Goal: Transaction & Acquisition: Purchase product/service

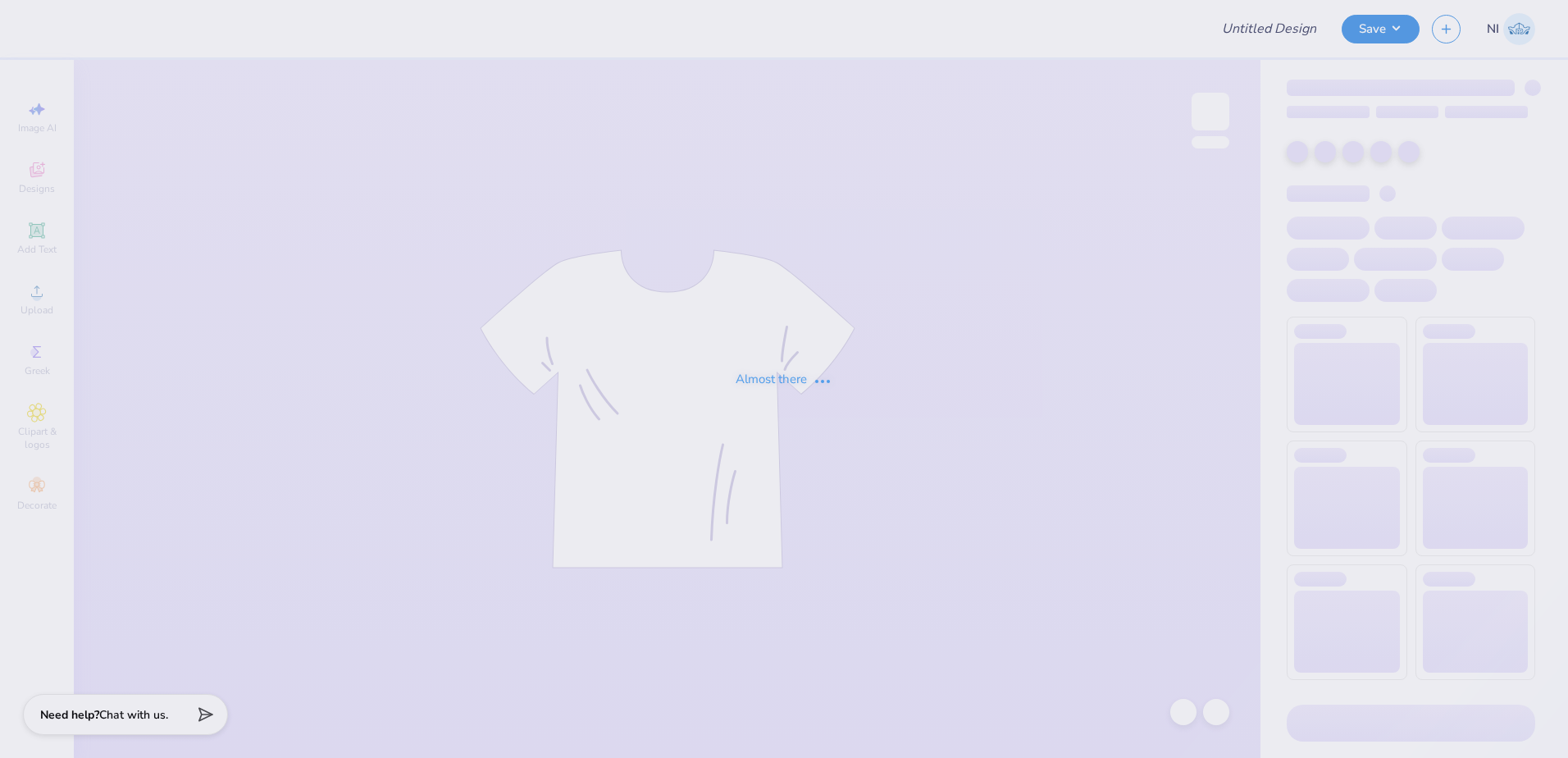
type input "Unforeseen Sixteen"
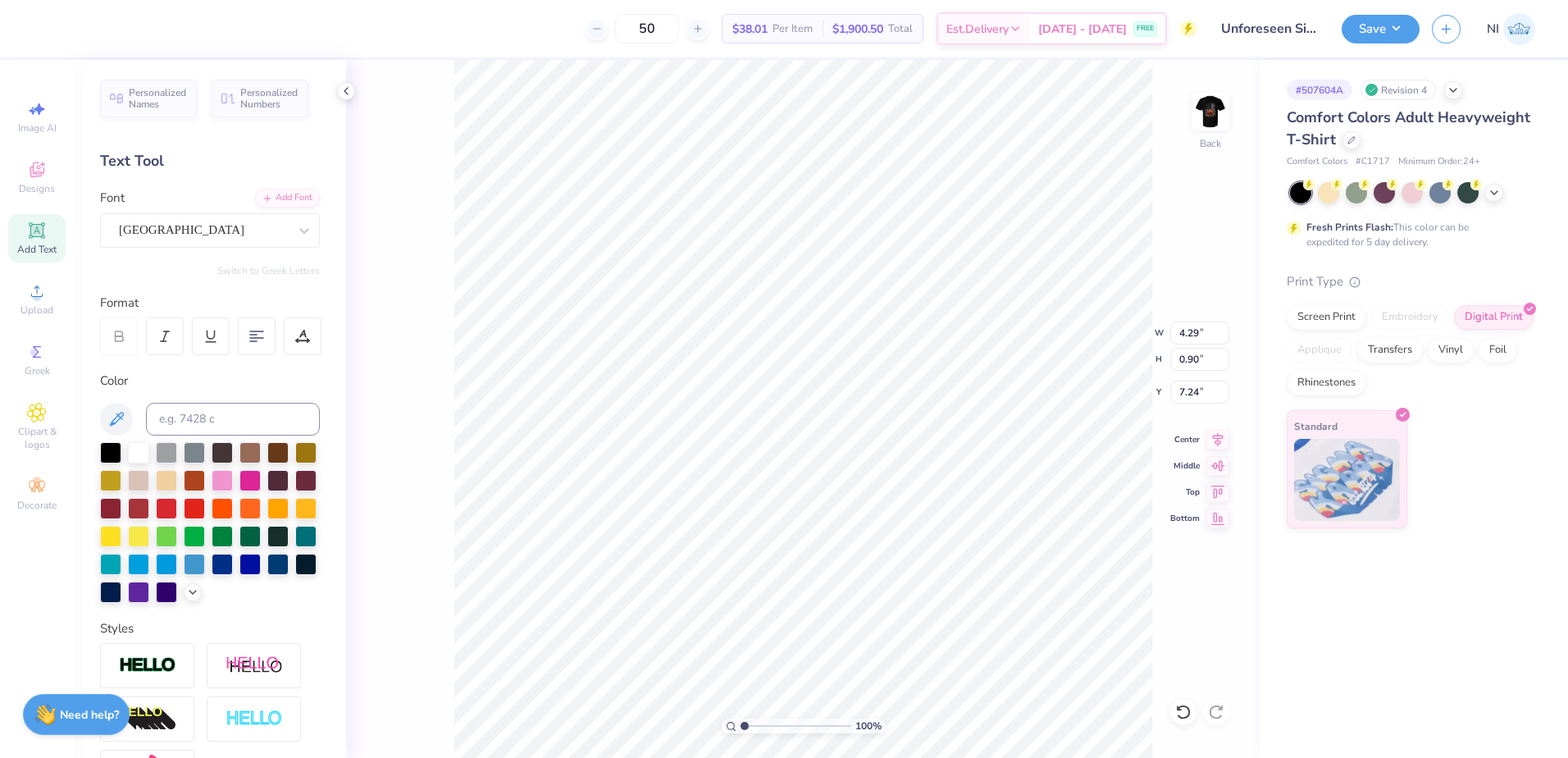
scroll to position [14, 5]
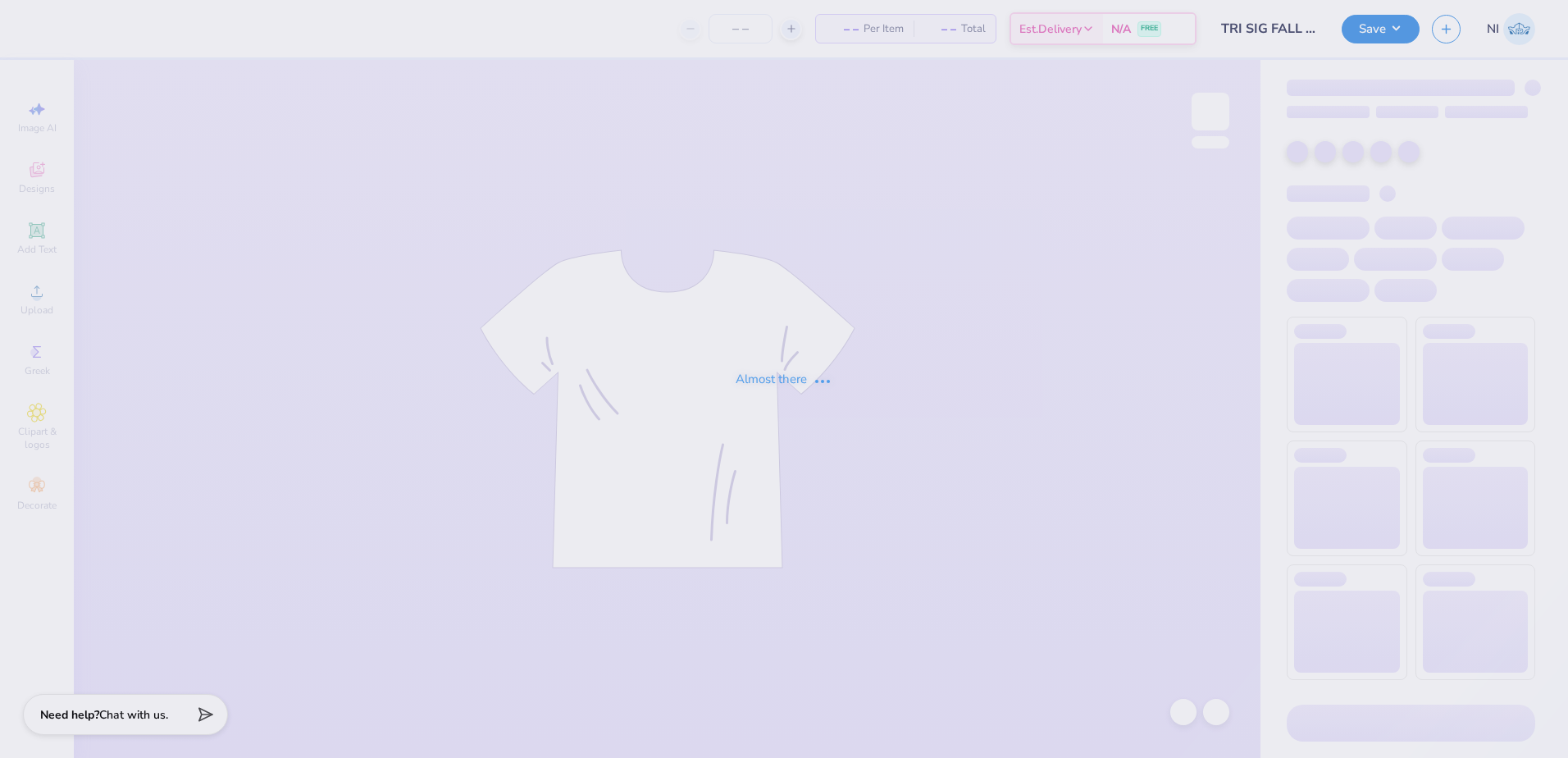
type input "TRI SIG FALL DROP 2025"
type input "50"
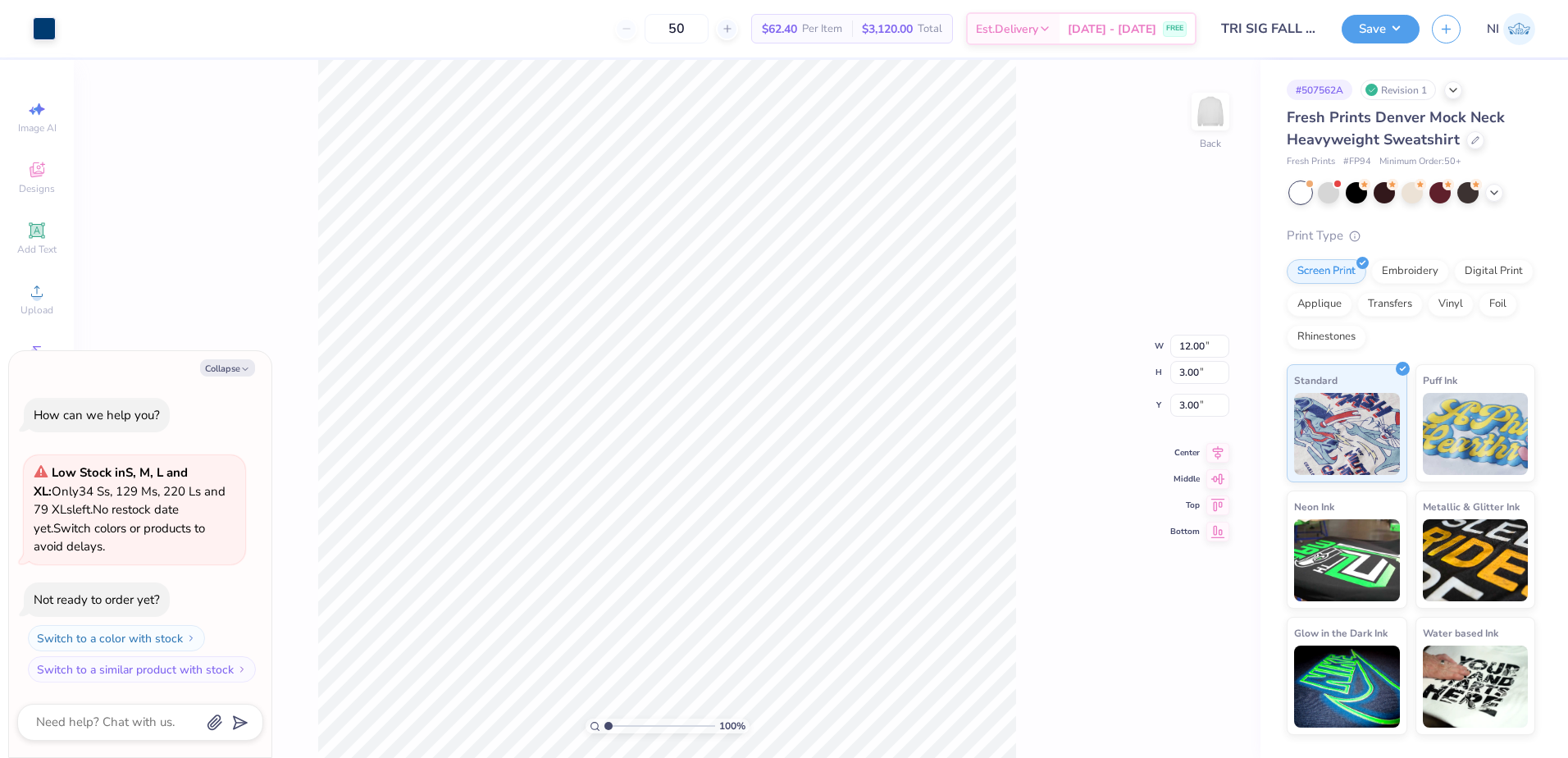
click at [75, 26] on div "50 $62.40 Per Item $3,120.00 Total Est. Delivery Aug 26 - 29 FREE" at bounding box center [632, 29] width 1128 height 58
click at [75, 27] on div "50 $62.40 Per Item $3,120.00 Total Est. Delivery Aug 26 - 29 FREE" at bounding box center [632, 29] width 1128 height 58
click at [42, 28] on div at bounding box center [44, 26] width 23 height 23
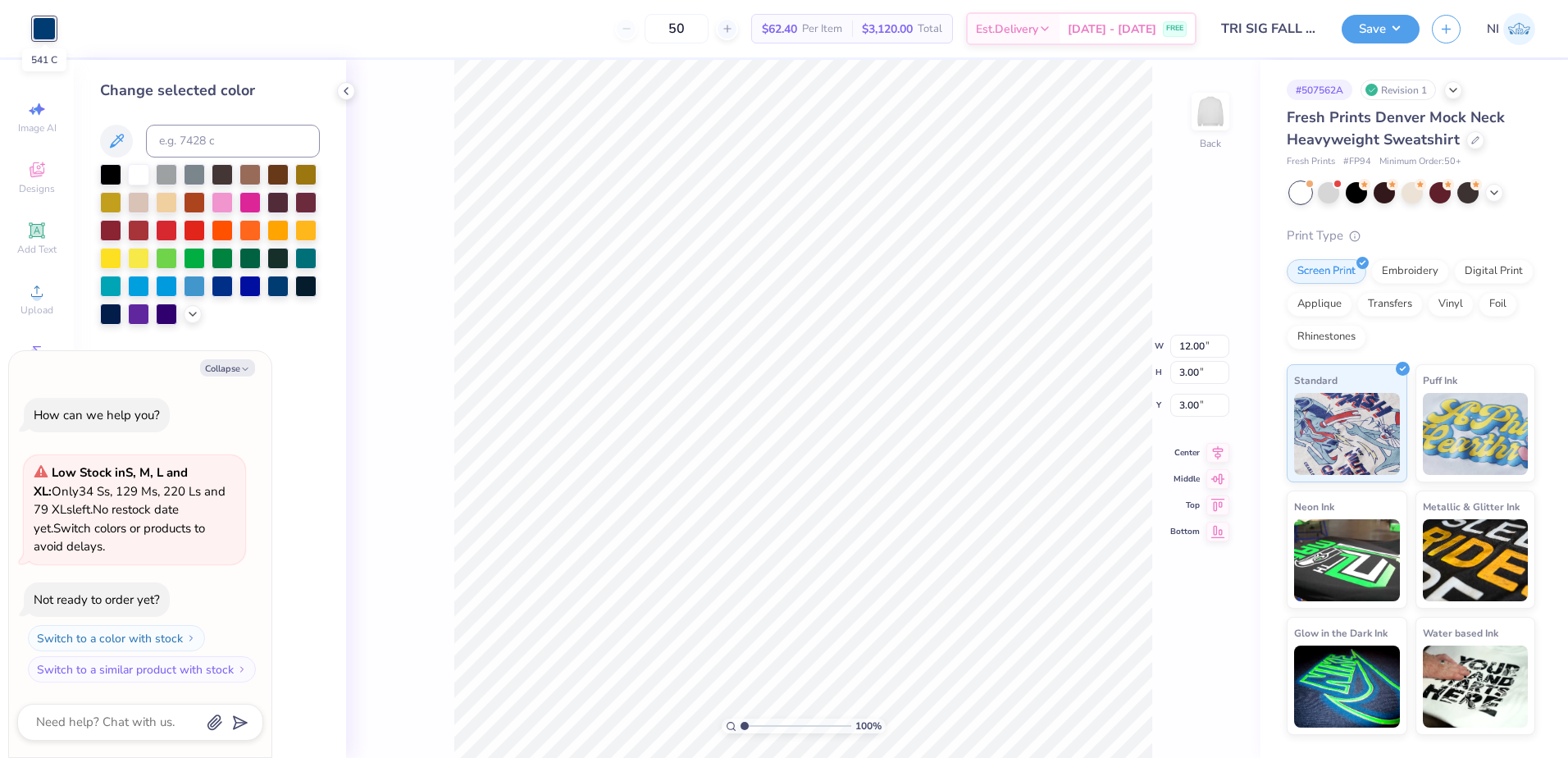
click at [52, 21] on div at bounding box center [44, 28] width 23 height 23
click at [175, 205] on div at bounding box center [166, 201] width 21 height 21
click at [201, 253] on div at bounding box center [194, 256] width 21 height 21
click at [186, 286] on div at bounding box center [194, 284] width 21 height 21
click at [45, 36] on div at bounding box center [44, 28] width 23 height 23
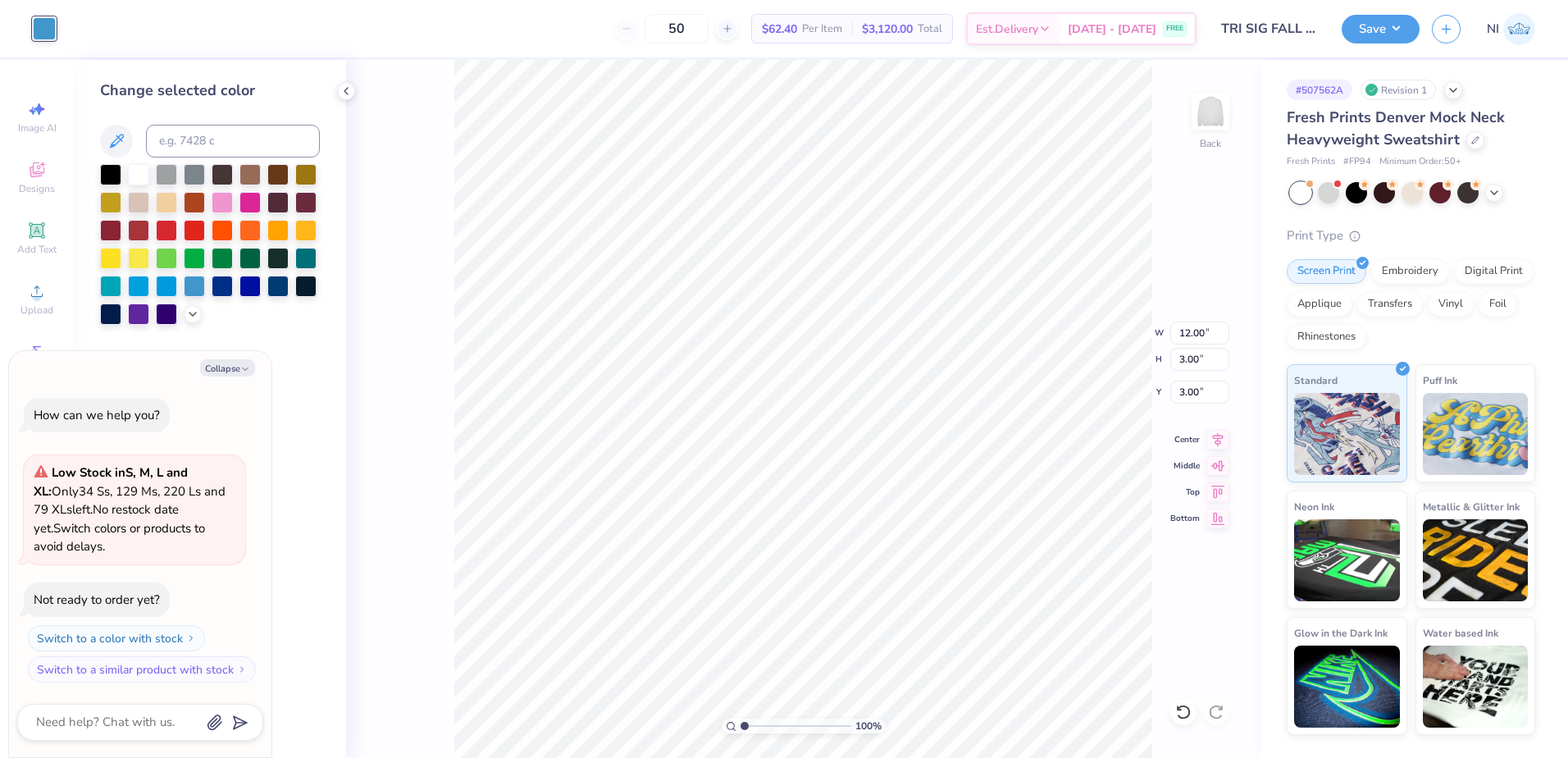
type textarea "x"
